Goal: Task Accomplishment & Management: Use online tool/utility

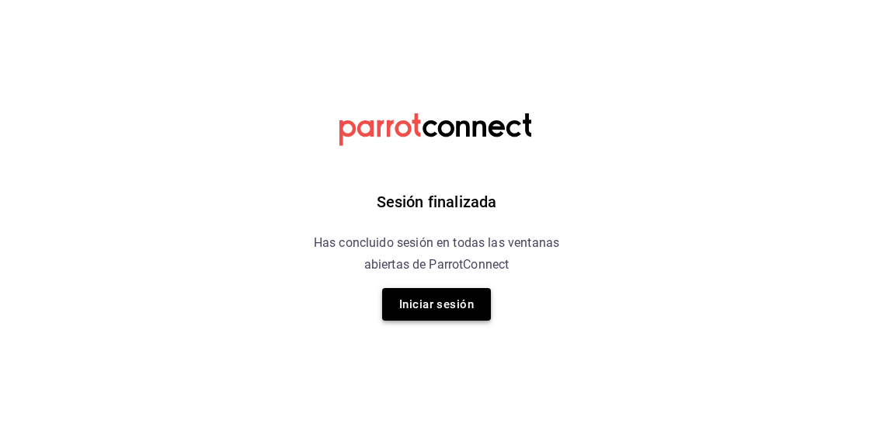
click at [439, 295] on button "Iniciar sesión" at bounding box center [436, 304] width 109 height 33
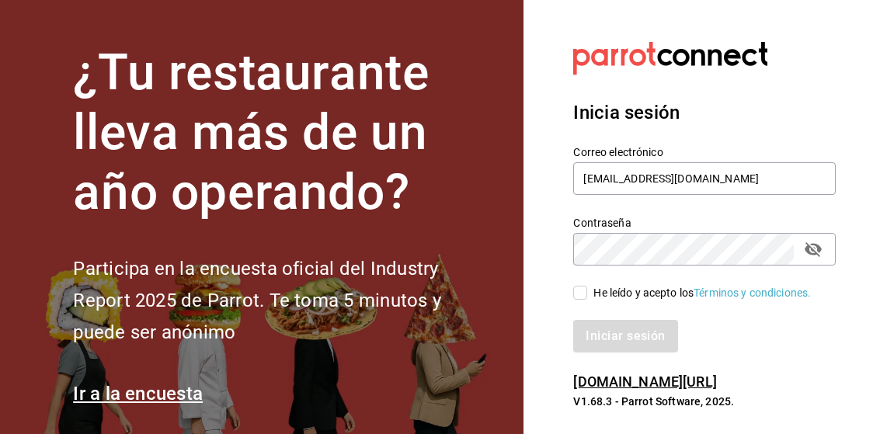
type input "[EMAIL_ADDRESS][DOMAIN_NAME]"
click at [577, 298] on input "He leído y acepto los Términos y condiciones." at bounding box center [580, 293] width 14 height 14
checkbox input "true"
click at [589, 319] on div "Iniciar sesión" at bounding box center [695, 326] width 281 height 51
click at [589, 325] on button "Iniciar sesión" at bounding box center [625, 336] width 104 height 33
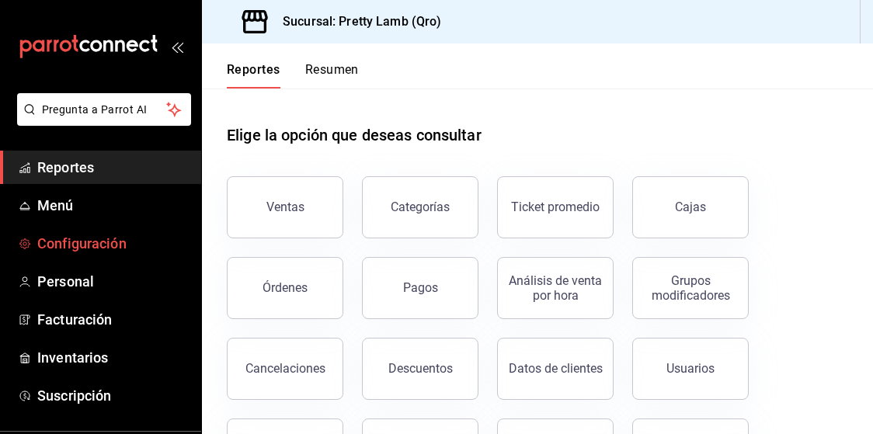
click at [108, 246] on span "Configuración" at bounding box center [112, 243] width 151 height 21
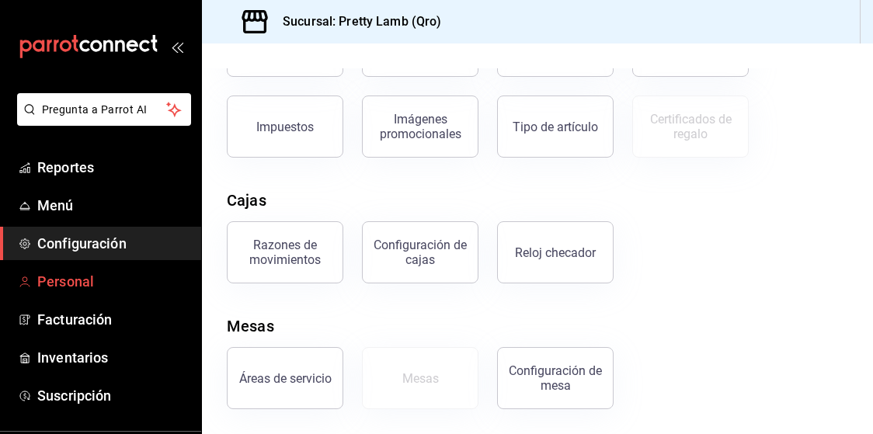
click at [119, 273] on span "Personal" at bounding box center [112, 281] width 151 height 21
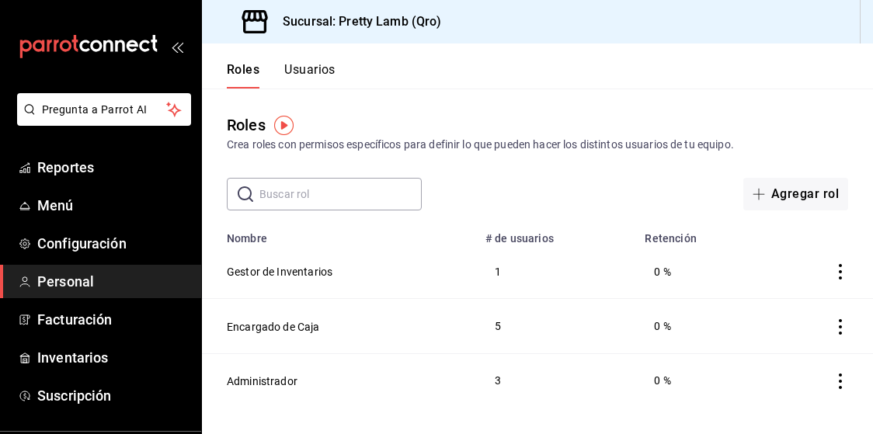
click at [613, 79] on header "Roles Usuarios" at bounding box center [537, 66] width 671 height 45
click at [77, 235] on span "Configuración" at bounding box center [112, 243] width 151 height 21
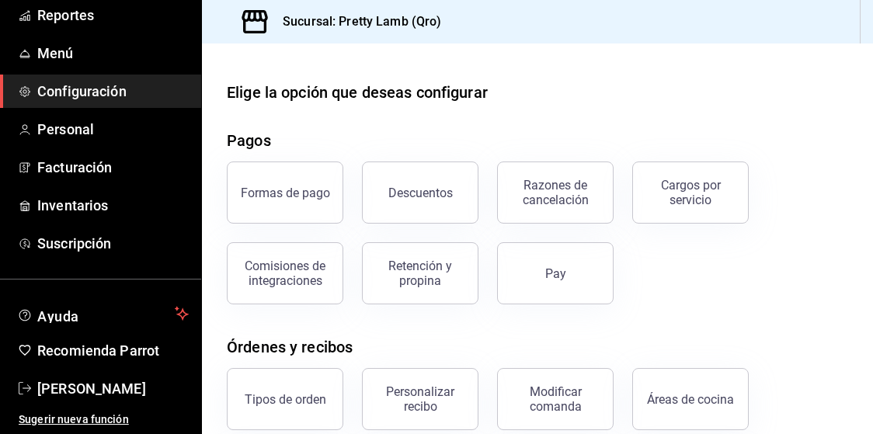
scroll to position [152, 0]
click at [85, 390] on span "[PERSON_NAME]" at bounding box center [112, 388] width 151 height 21
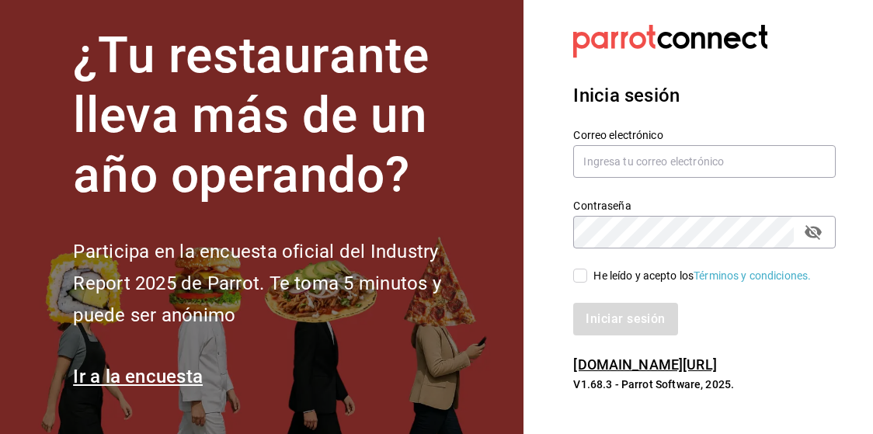
scroll to position [17, 0]
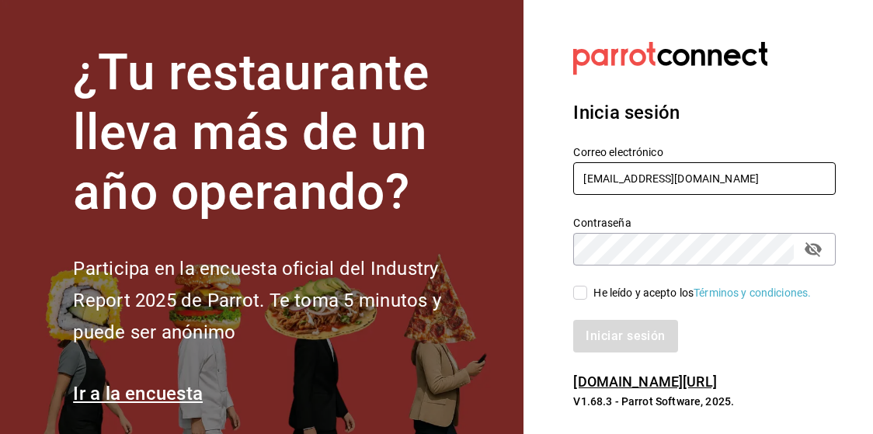
type input "paopl14@gmail.com"
click at [584, 298] on input "He leído y acepto los Términos y condiciones." at bounding box center [580, 293] width 14 height 14
checkbox input "true"
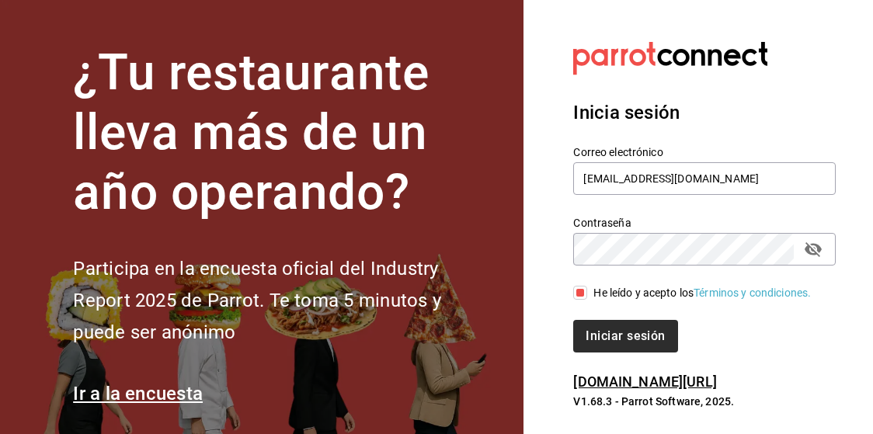
click at [604, 339] on button "Iniciar sesión" at bounding box center [625, 336] width 104 height 33
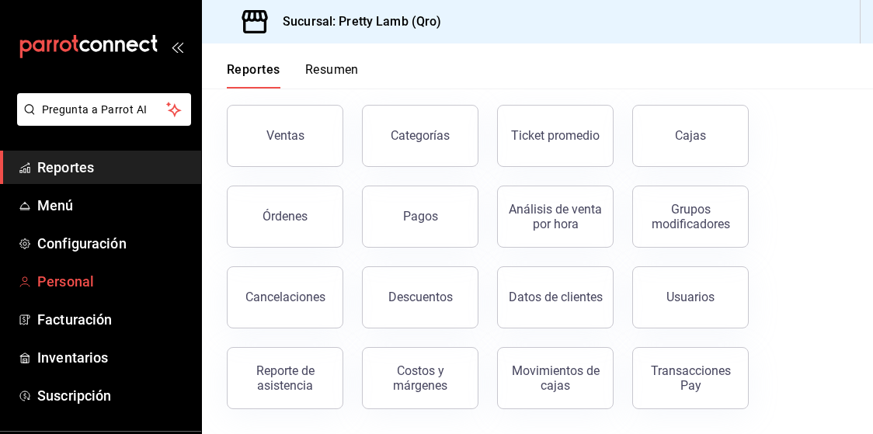
scroll to position [37, 0]
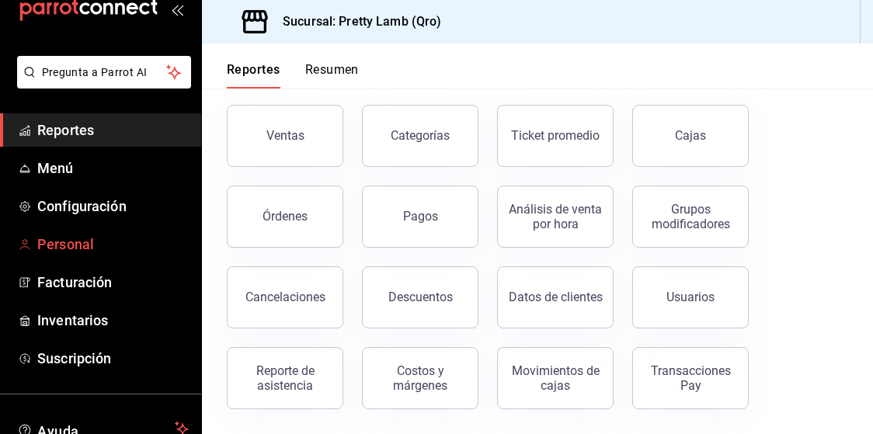
click at [89, 239] on span "Personal" at bounding box center [112, 244] width 151 height 21
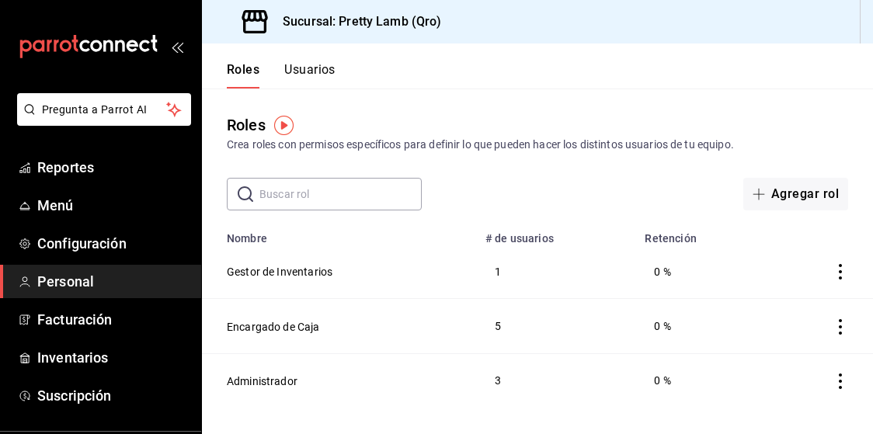
click at [615, 82] on header "Roles Usuarios" at bounding box center [537, 66] width 671 height 45
click at [78, 197] on span "Menú" at bounding box center [112, 205] width 151 height 21
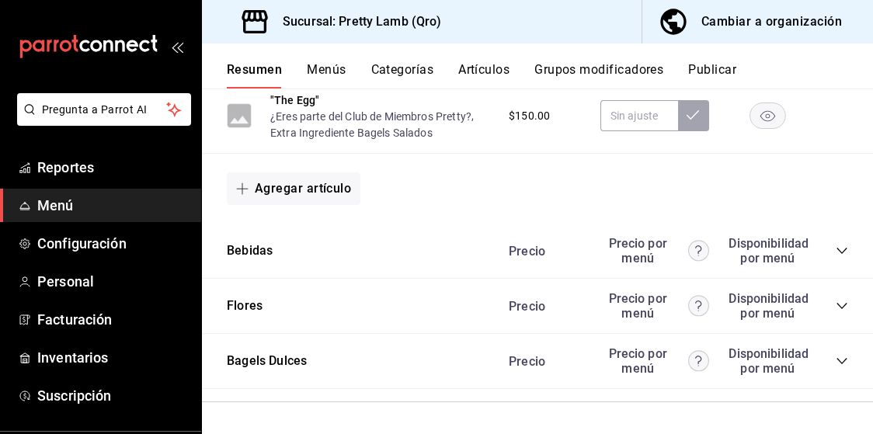
scroll to position [980, 0]
click at [249, 247] on button "Bebidas" at bounding box center [250, 251] width 46 height 18
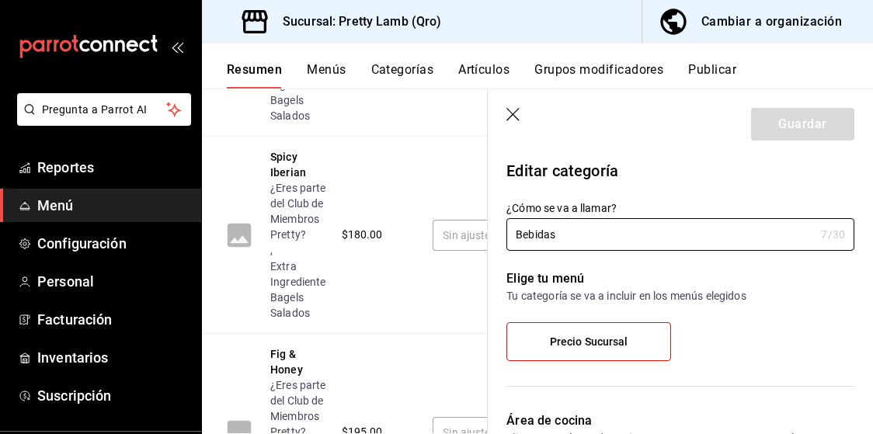
click at [506, 114] on icon "button" at bounding box center [514, 116] width 16 height 16
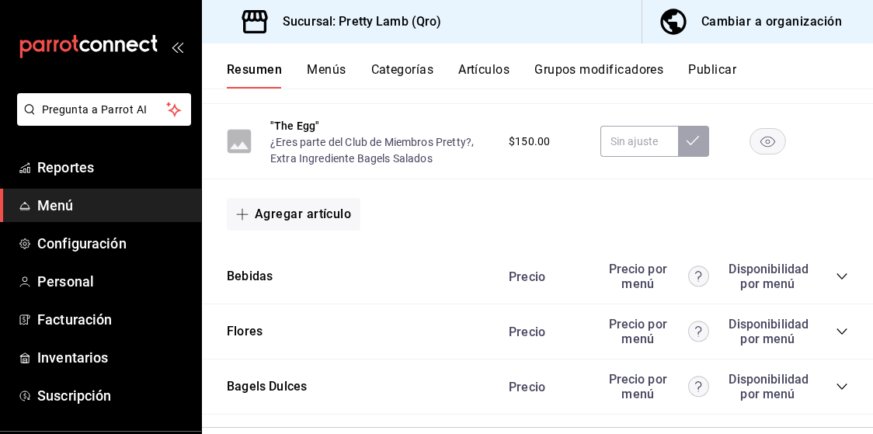
scroll to position [952, 0]
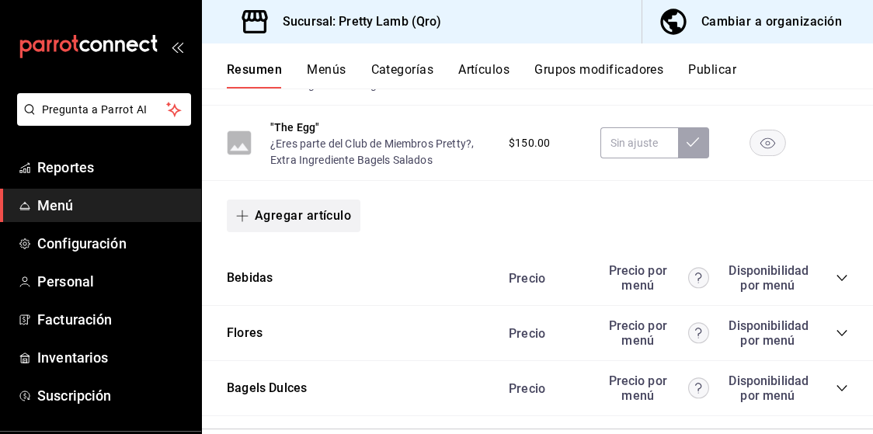
click at [325, 221] on button "Agregar artículo" at bounding box center [294, 216] width 134 height 33
click at [299, 297] on li "Artículo nuevo" at bounding box center [288, 296] width 122 height 38
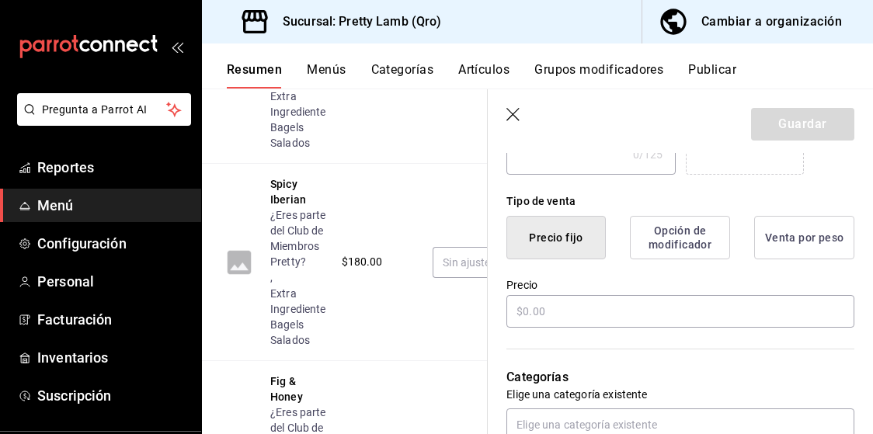
scroll to position [353, 0]
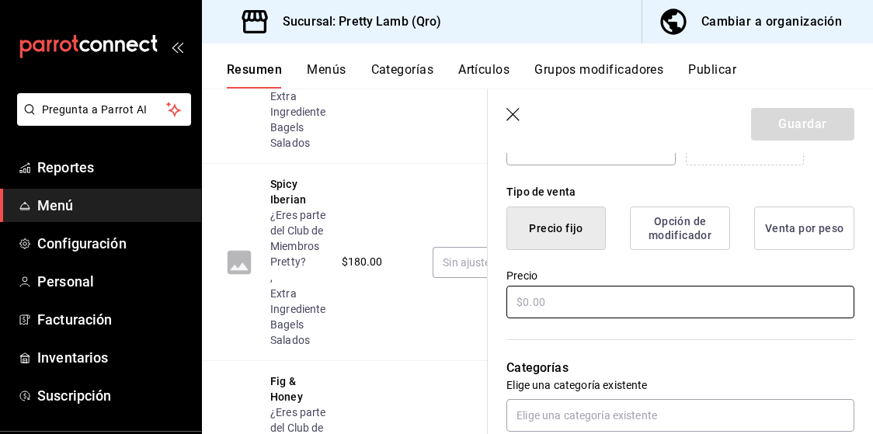
type input "Mevl Cherry"
click at [641, 298] on input "text" at bounding box center [680, 302] width 348 height 33
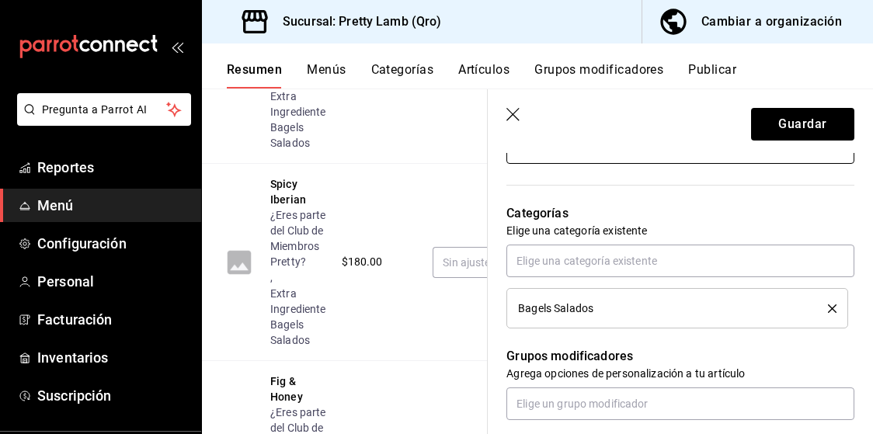
scroll to position [513, 0]
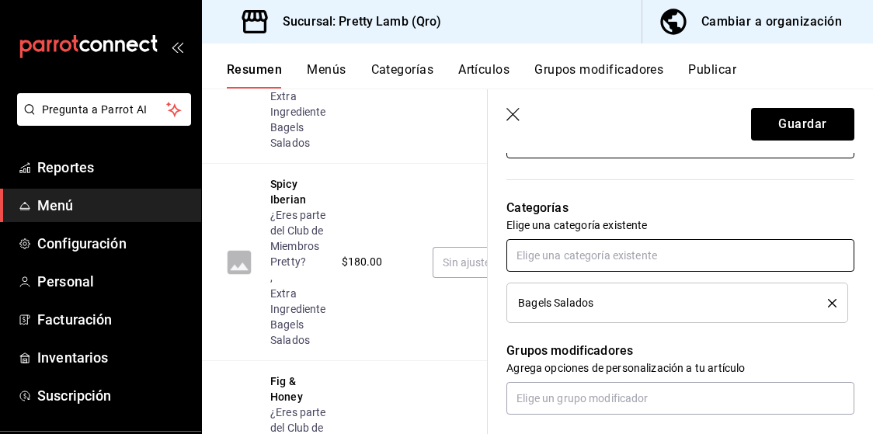
type input "$130.00"
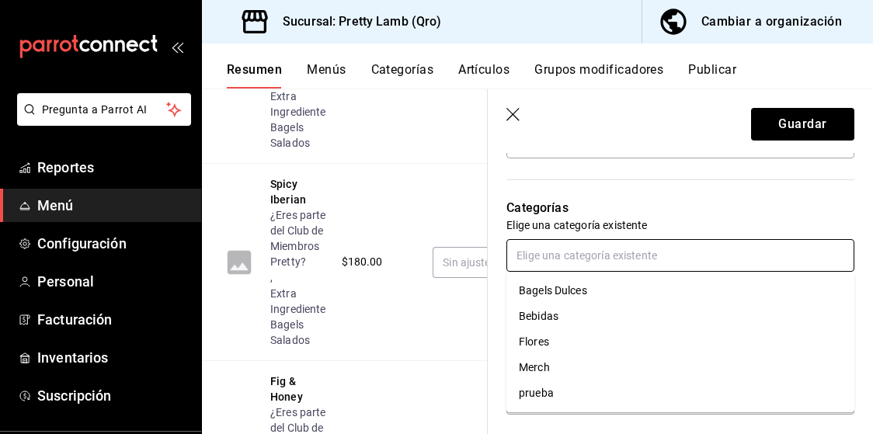
click at [784, 255] on input "text" at bounding box center [680, 255] width 348 height 33
click at [604, 311] on li "Bebidas" at bounding box center [680, 317] width 348 height 26
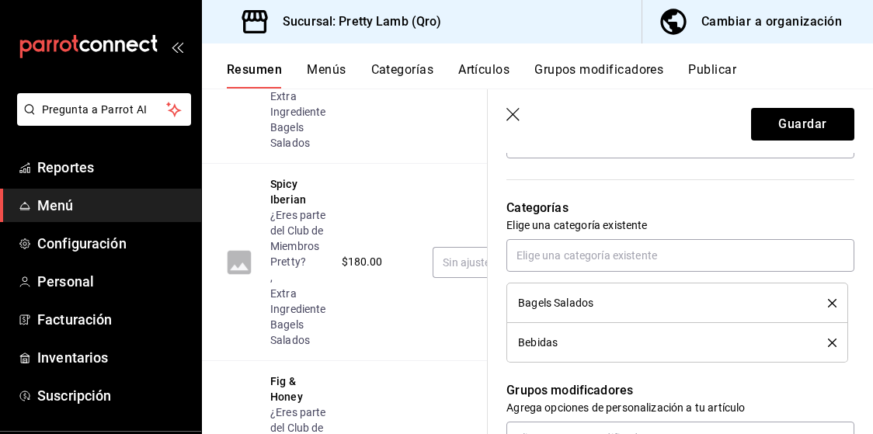
click at [830, 303] on icon "delete" at bounding box center [832, 303] width 9 height 9
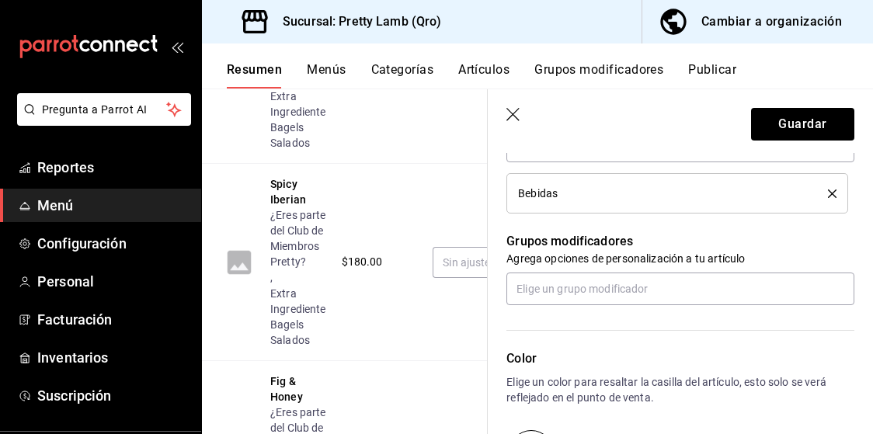
scroll to position [656, 0]
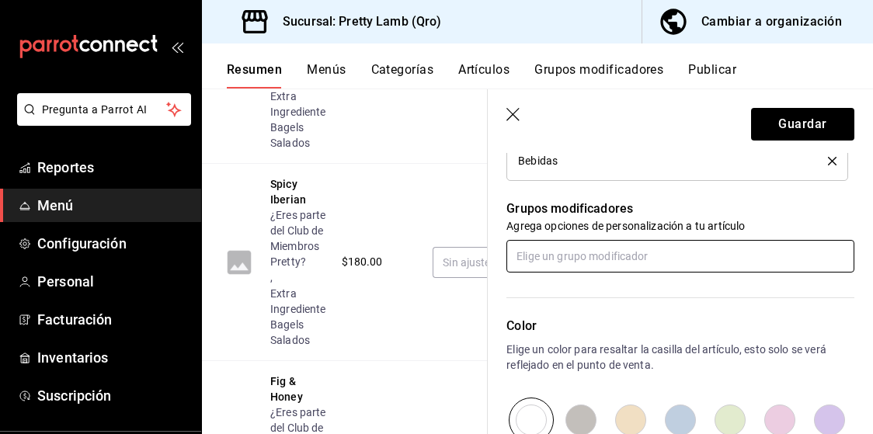
click at [772, 256] on input "text" at bounding box center [680, 256] width 348 height 33
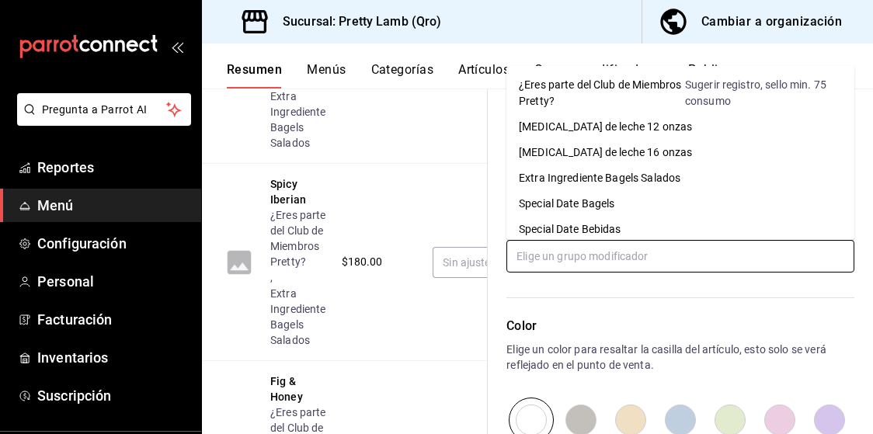
scroll to position [0, 0]
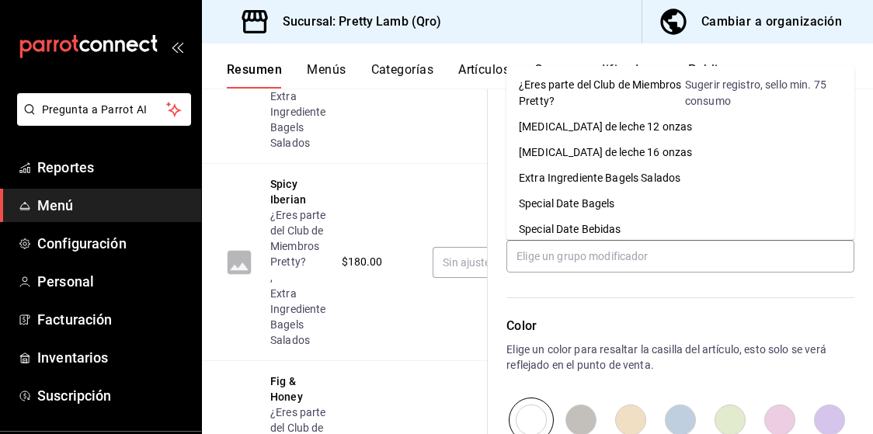
click at [678, 288] on div "Color Elige un color para resaltar la casilla del artículo, esto solo se verá r…" at bounding box center [671, 358] width 367 height 170
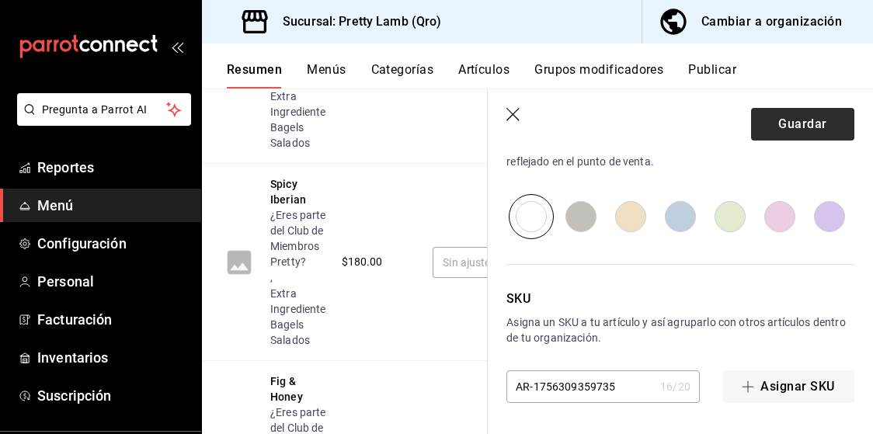
click at [799, 120] on button "Guardar" at bounding box center [802, 124] width 103 height 33
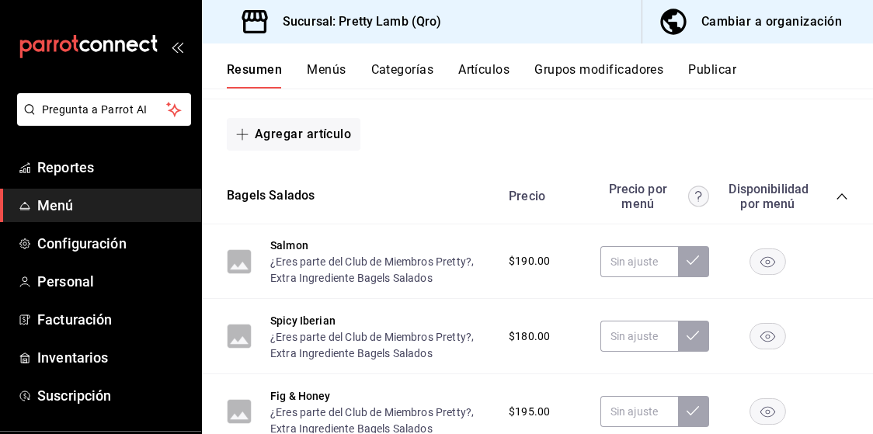
scroll to position [76, 0]
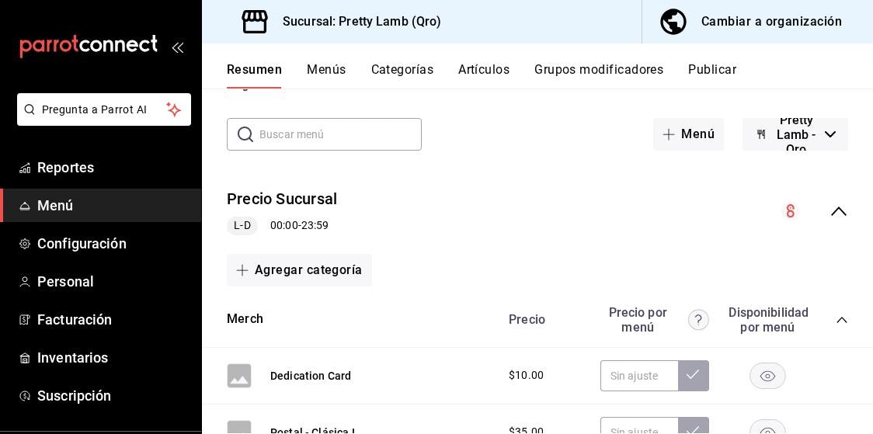
click at [715, 64] on button "Publicar" at bounding box center [712, 75] width 48 height 26
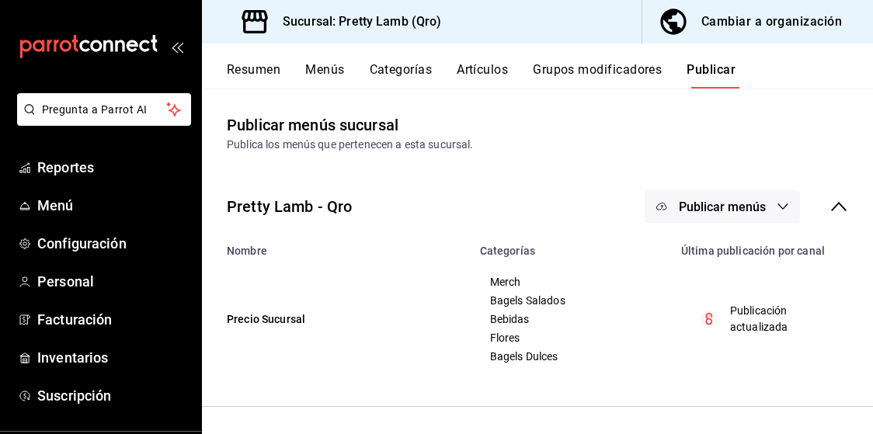
click at [324, 71] on button "Menús" at bounding box center [324, 75] width 39 height 26
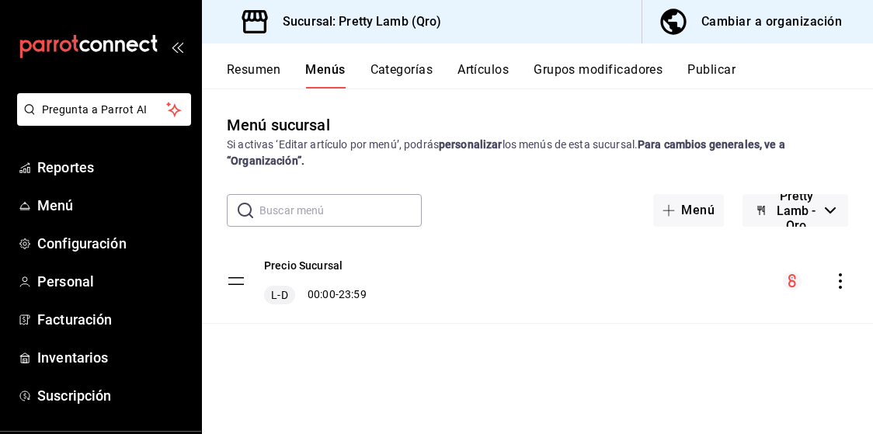
click at [486, 73] on button "Artículos" at bounding box center [483, 75] width 51 height 26
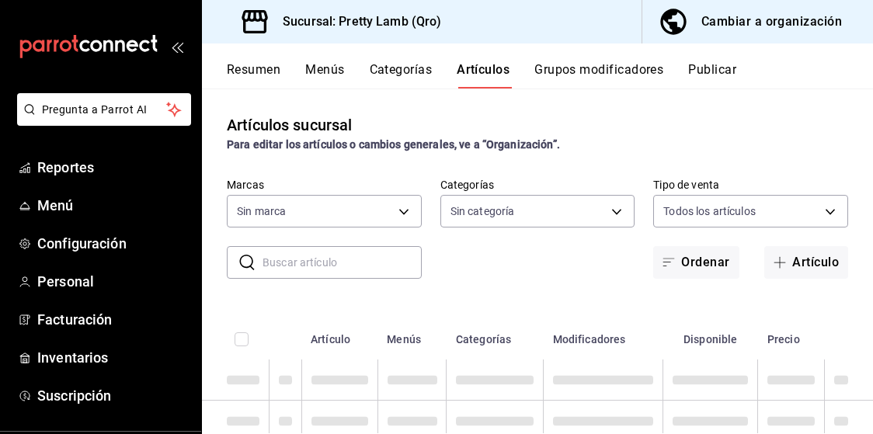
type input "f70abd00-b3d7-4b6c-b68a-ac69f786cbf0"
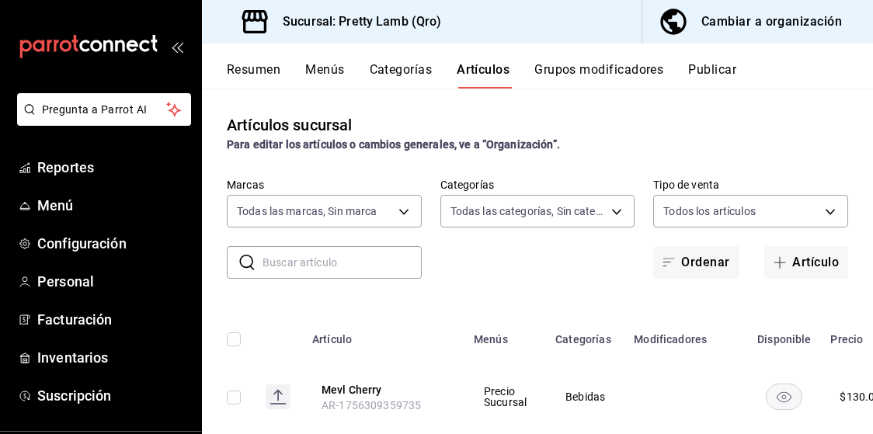
type input "cbb368d5-8c0a-4057-8a6a-fc88f7414627,4b1a1943-a012-42d9-8204-f736ff484863,28eda…"
click at [809, 265] on button "Artículo" at bounding box center [806, 262] width 84 height 33
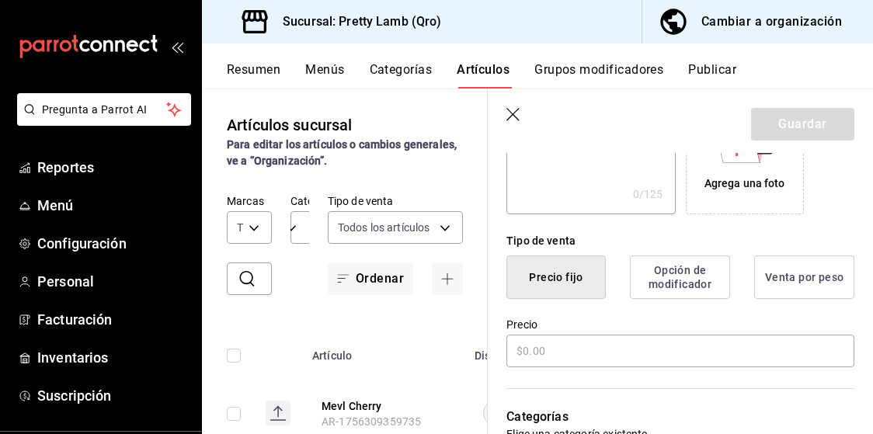
scroll to position [312, 0]
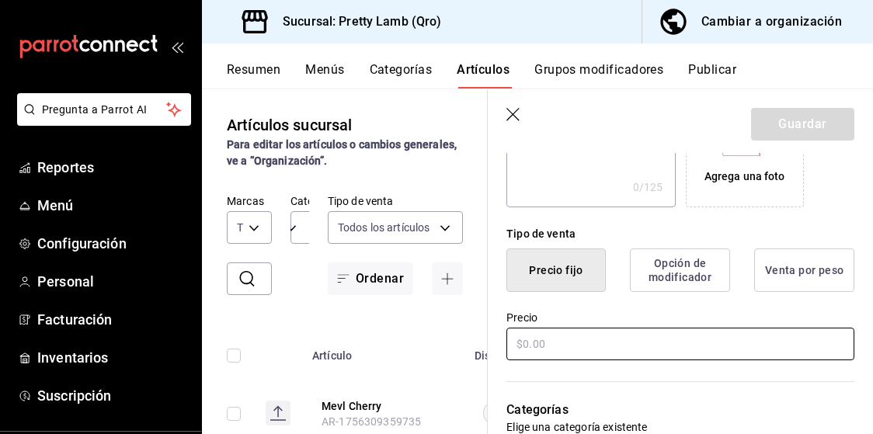
type input "Mevl Cherry"
click at [700, 343] on input "text" at bounding box center [680, 344] width 348 height 33
